Goal: Find specific page/section: Find specific page/section

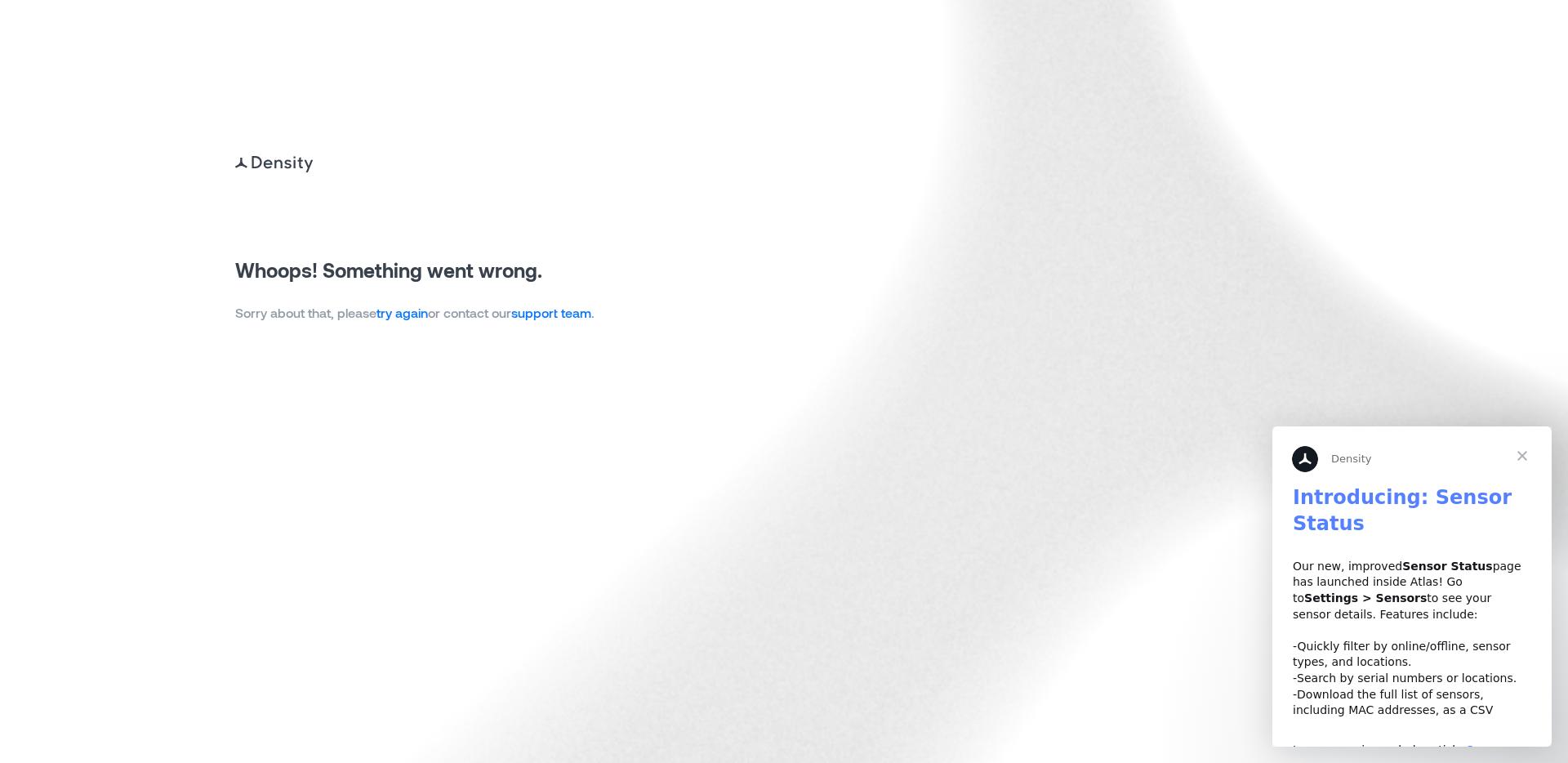
click at [385, 315] on link "try again" at bounding box center [402, 312] width 51 height 15
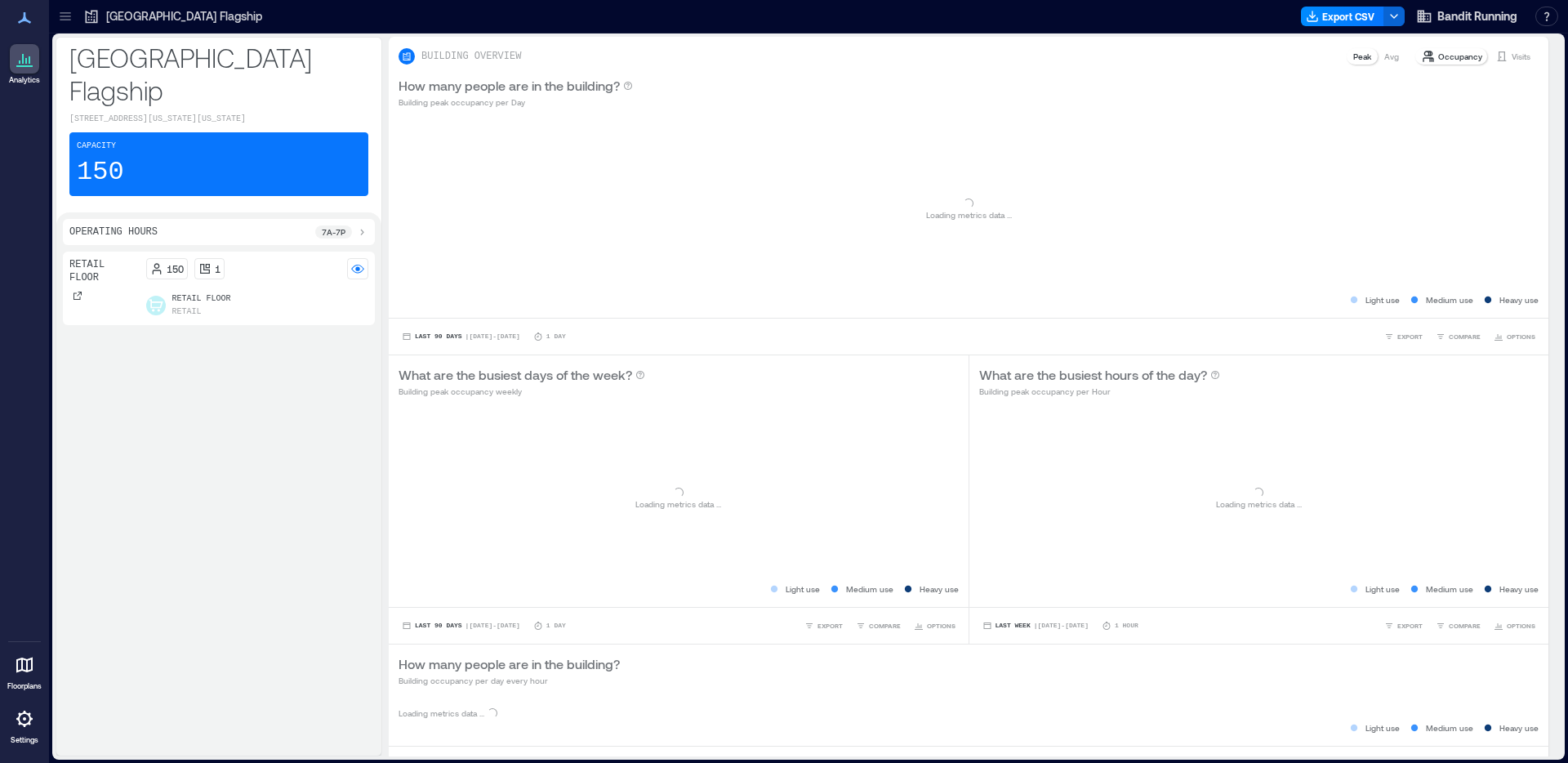
click at [32, 712] on icon at bounding box center [25, 719] width 20 height 20
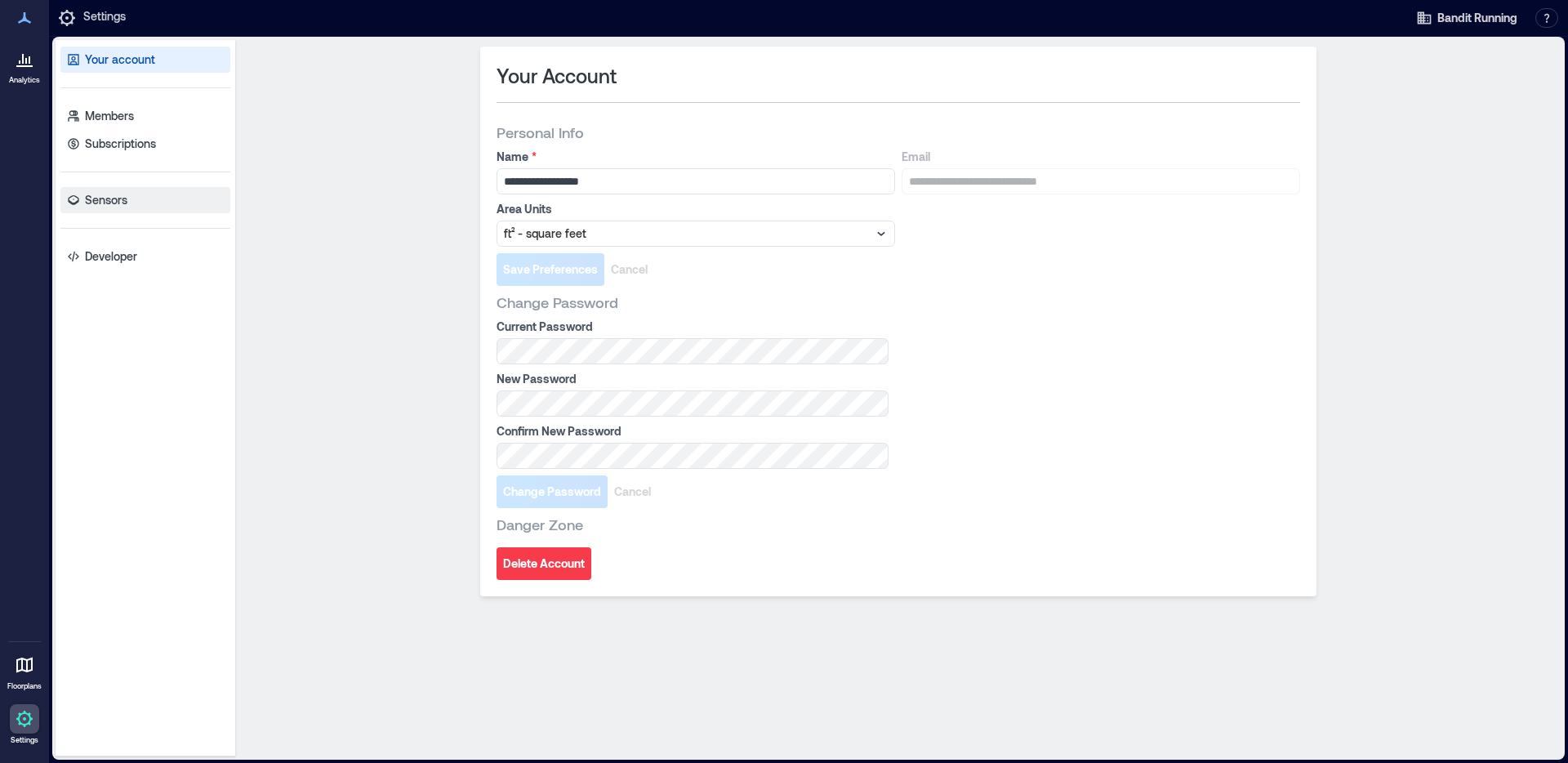
click at [166, 193] on link "Sensors" at bounding box center [145, 200] width 169 height 26
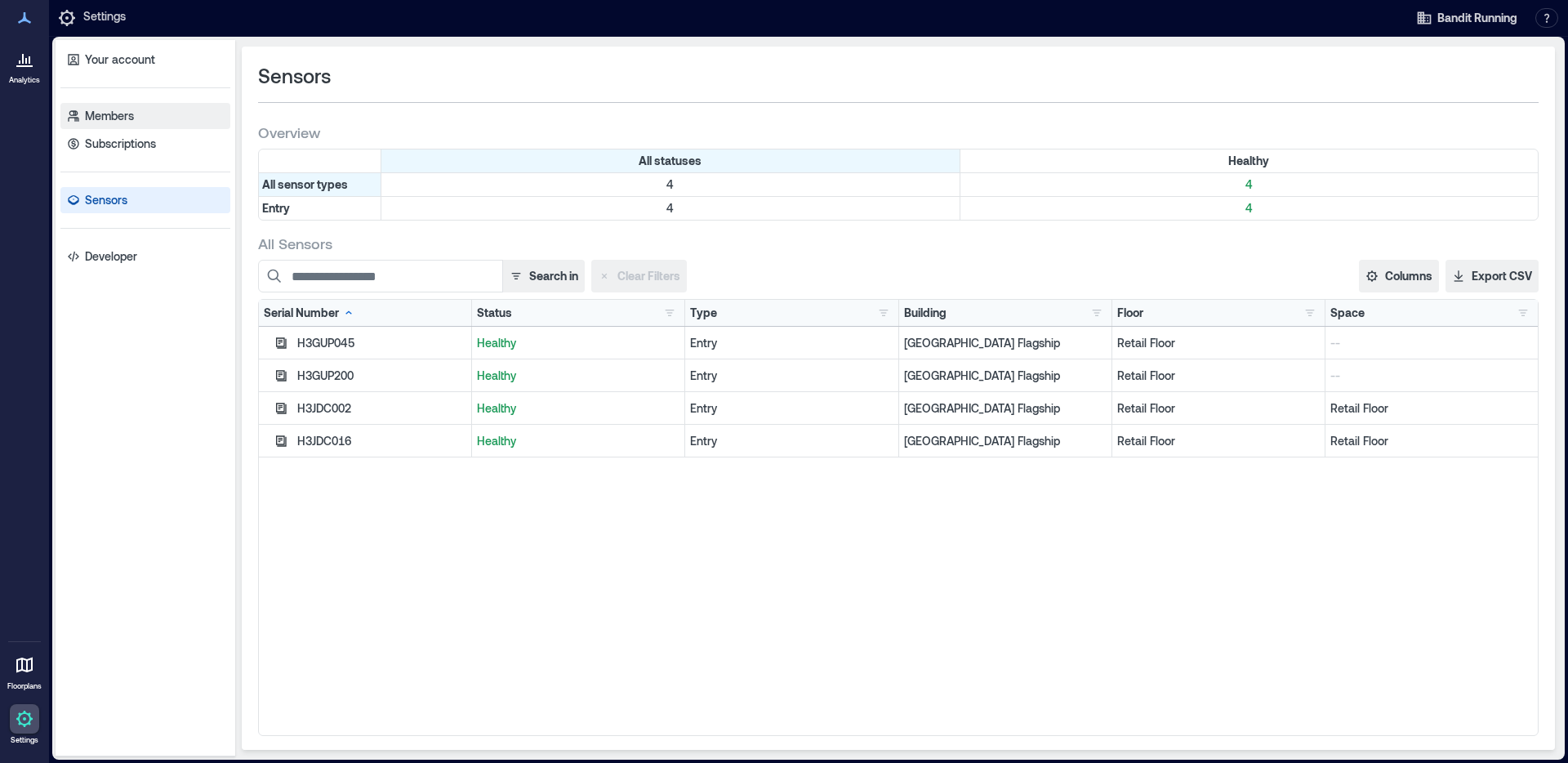
click at [164, 122] on link "Members" at bounding box center [145, 116] width 169 height 26
